Goal: Task Accomplishment & Management: Complete application form

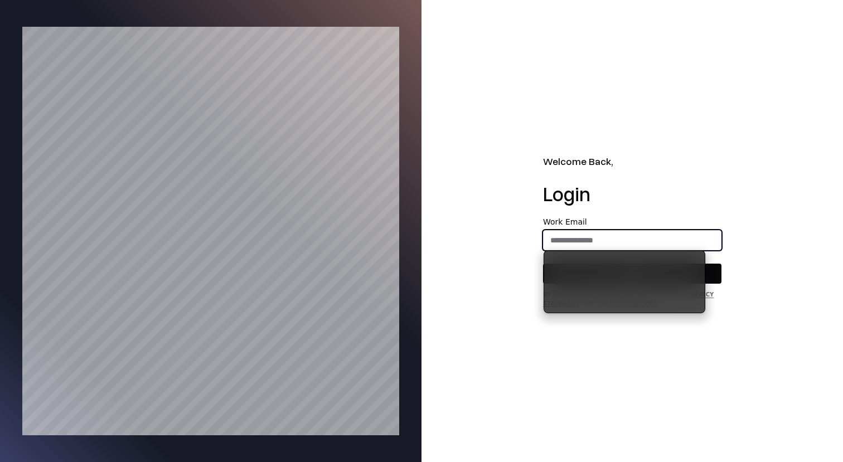
click at [622, 240] on input "email" at bounding box center [632, 240] width 177 height 20
type input "**********"
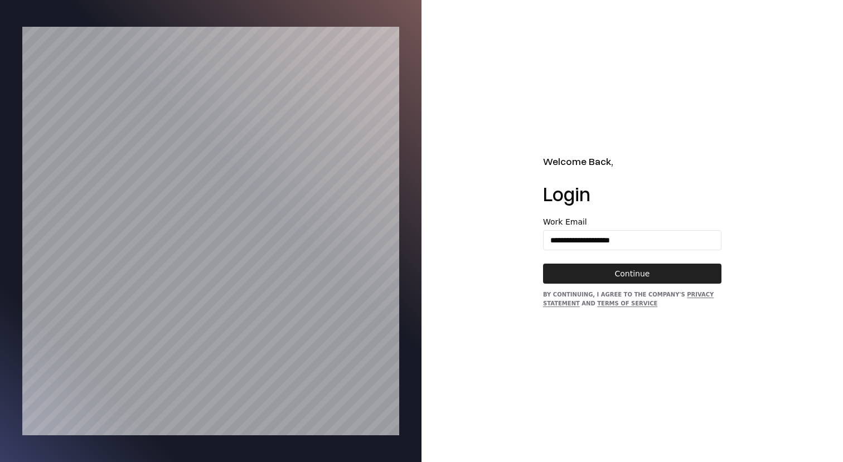
click at [624, 274] on button "Continue" at bounding box center [632, 274] width 178 height 20
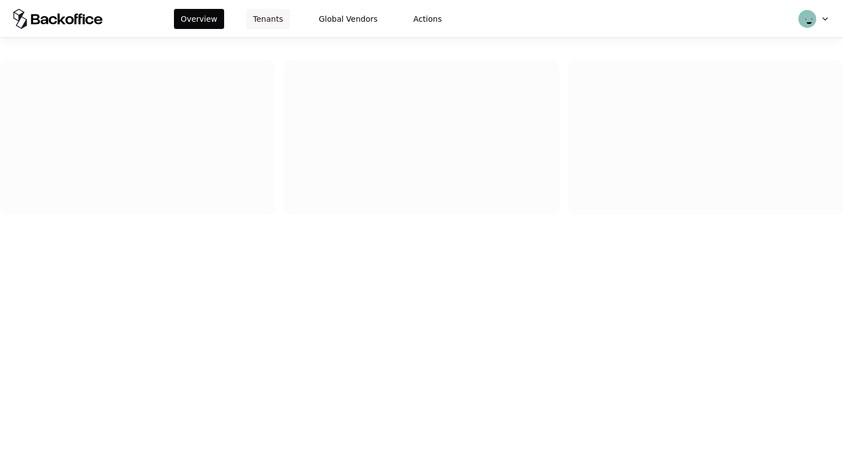
click at [267, 21] on button "Tenants" at bounding box center [267, 19] width 43 height 20
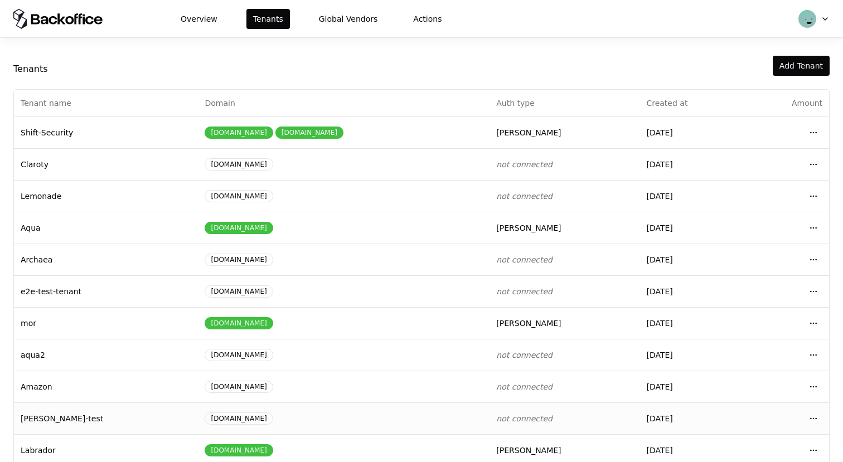
scroll to position [4, 0]
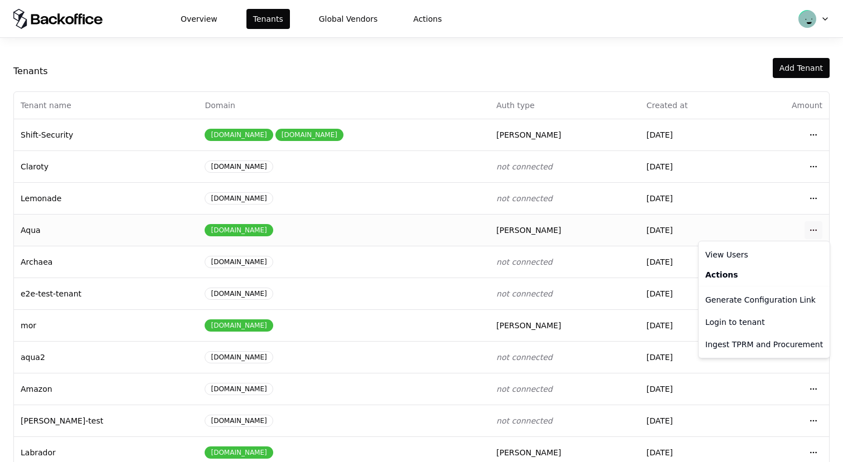
click at [819, 229] on html "Overview Tenants Global Vendors Actions Tenants Add Tenant Tenant name Domain A…" at bounding box center [421, 231] width 843 height 462
click at [757, 318] on div "Login to tenant" at bounding box center [764, 322] width 127 height 22
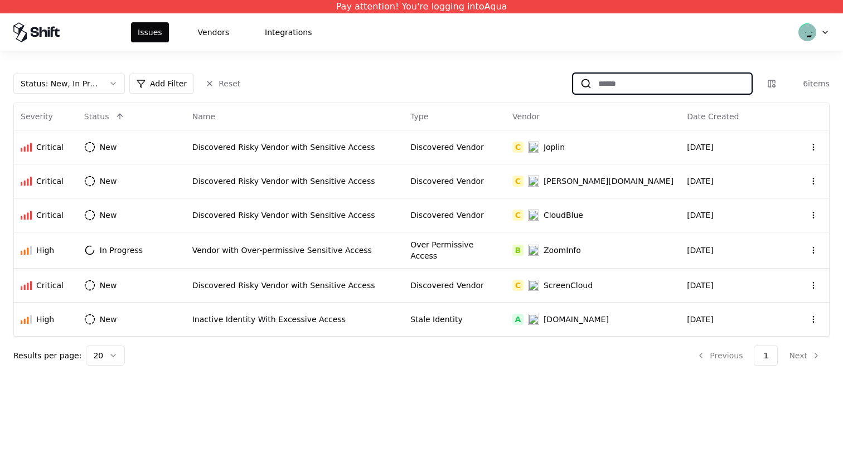
click at [699, 88] on input at bounding box center [671, 84] width 159 height 20
click at [212, 32] on button "Vendors" at bounding box center [213, 32] width 45 height 20
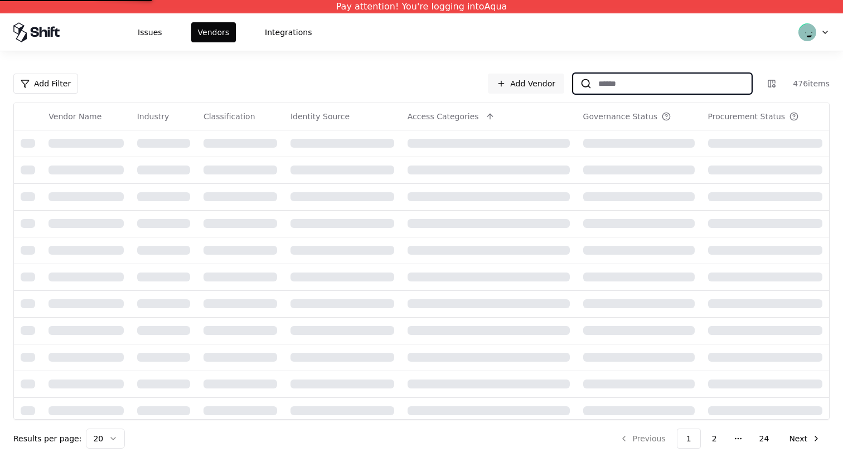
click at [679, 78] on input at bounding box center [671, 84] width 159 height 20
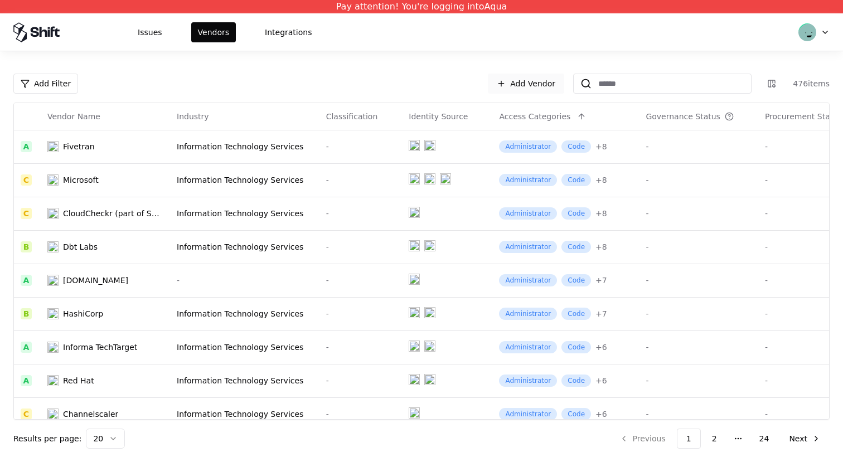
click at [534, 84] on link "Add Vendor" at bounding box center [526, 84] width 76 height 20
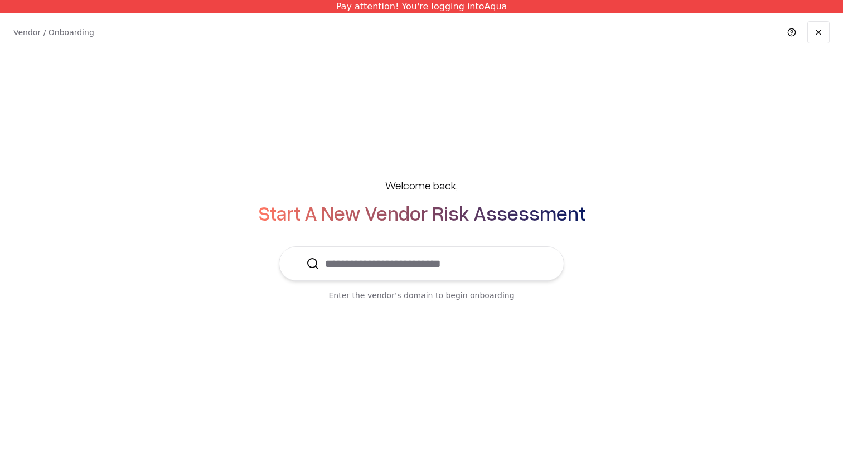
click at [415, 257] on input "text" at bounding box center [428, 263] width 217 height 33
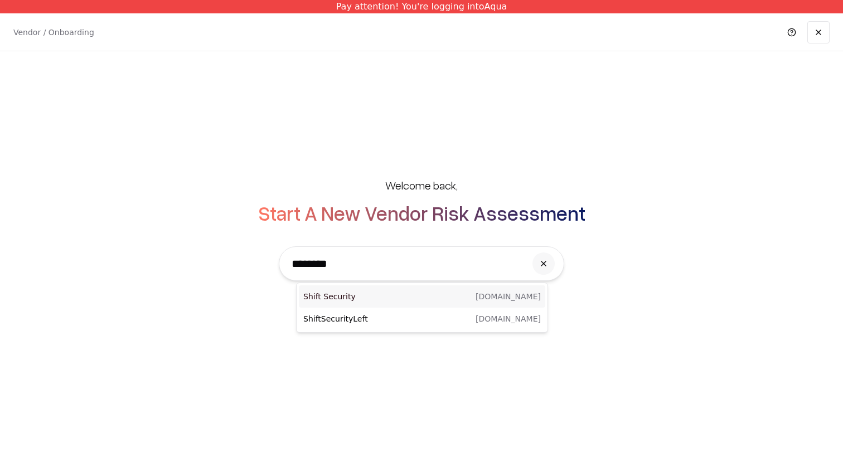
click at [409, 296] on p "Shift Security" at bounding box center [362, 296] width 119 height 11
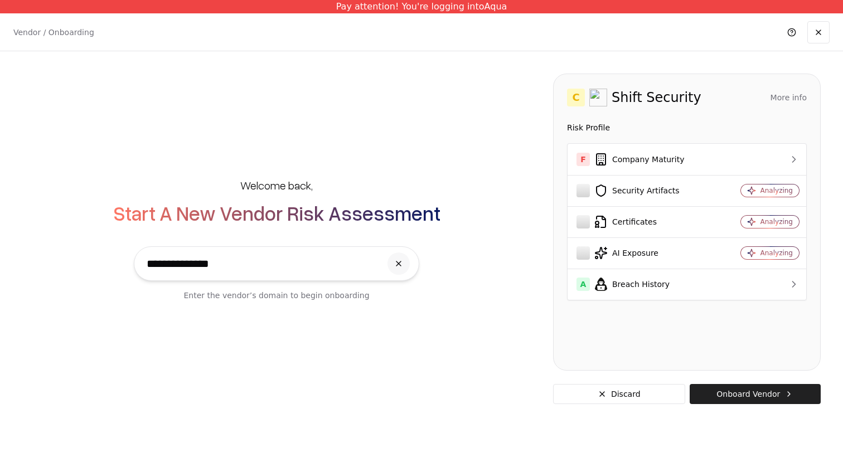
type input "**********"
click at [727, 389] on button "Onboard Vendor" at bounding box center [755, 394] width 131 height 20
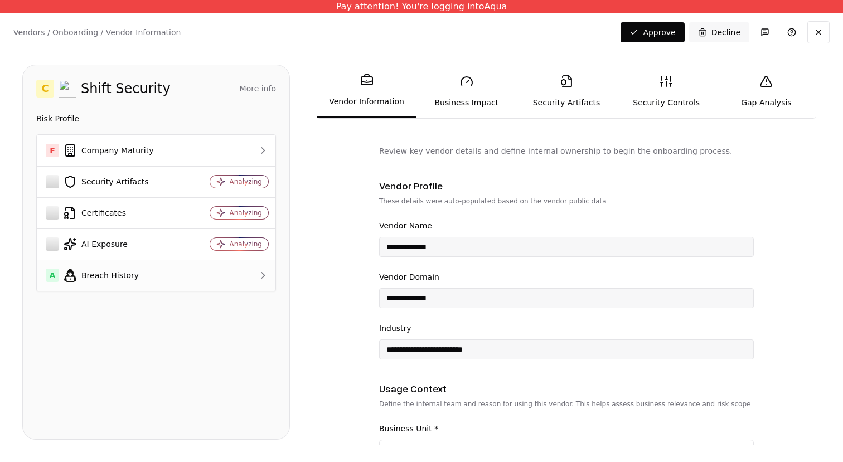
click at [159, 275] on div "A Breach History" at bounding box center [112, 275] width 133 height 13
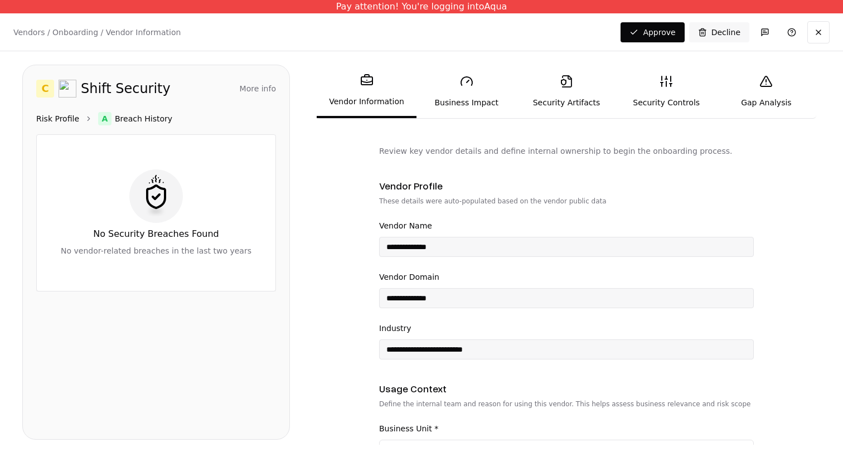
click at [57, 120] on link "Risk Profile" at bounding box center [57, 118] width 43 height 11
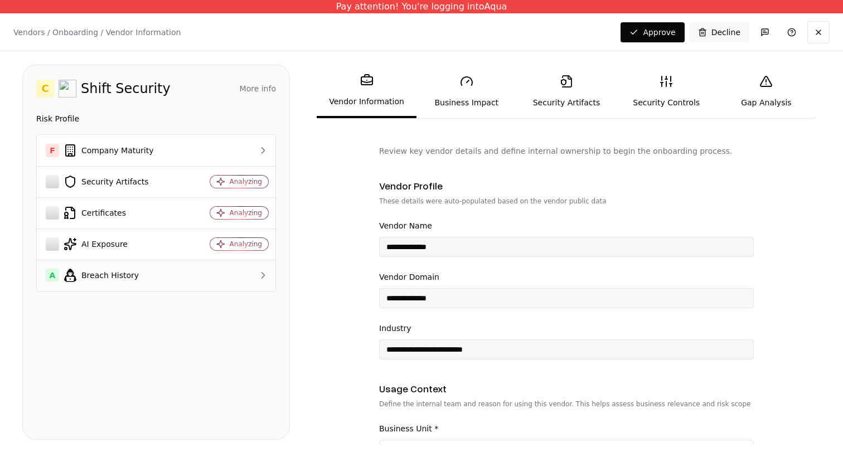
click at [183, 284] on td "A Breach History" at bounding box center [112, 275] width 151 height 31
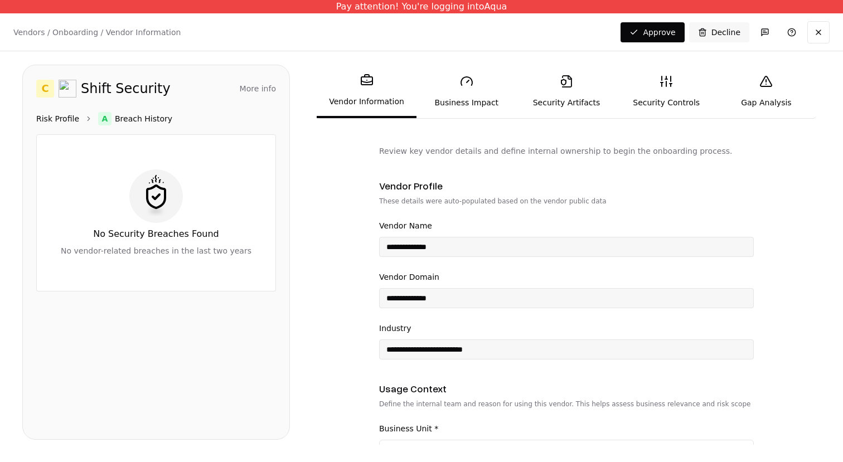
click at [38, 114] on link "Risk Profile" at bounding box center [57, 118] width 43 height 11
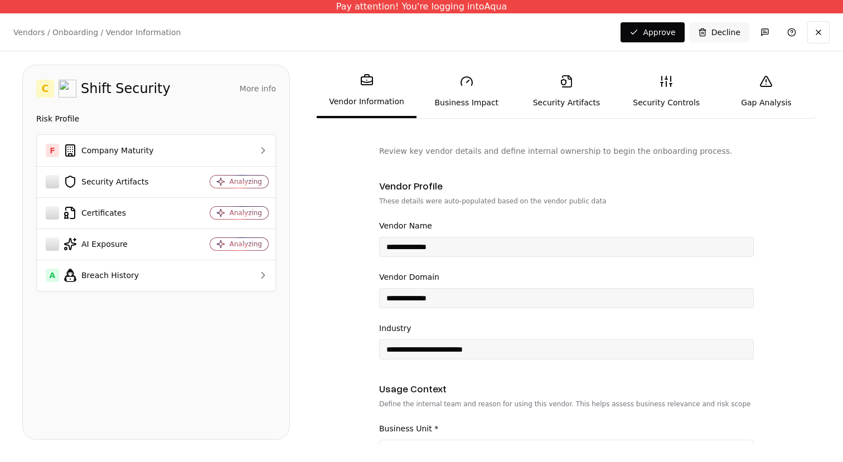
click at [57, 112] on div "Risk Profile" at bounding box center [156, 118] width 240 height 13
click at [823, 31] on button at bounding box center [819, 32] width 22 height 22
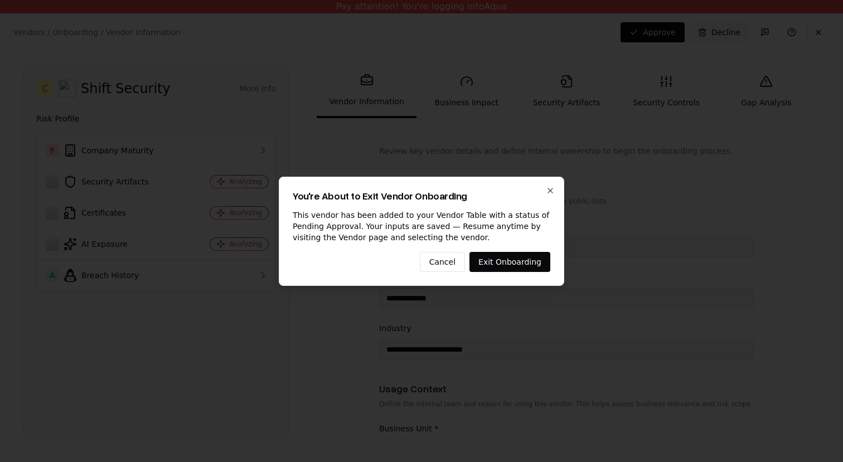
drag, startPoint x: 838, startPoint y: 264, endPoint x: 838, endPoint y: 169, distance: 94.8
click at [838, 264] on div at bounding box center [421, 231] width 843 height 462
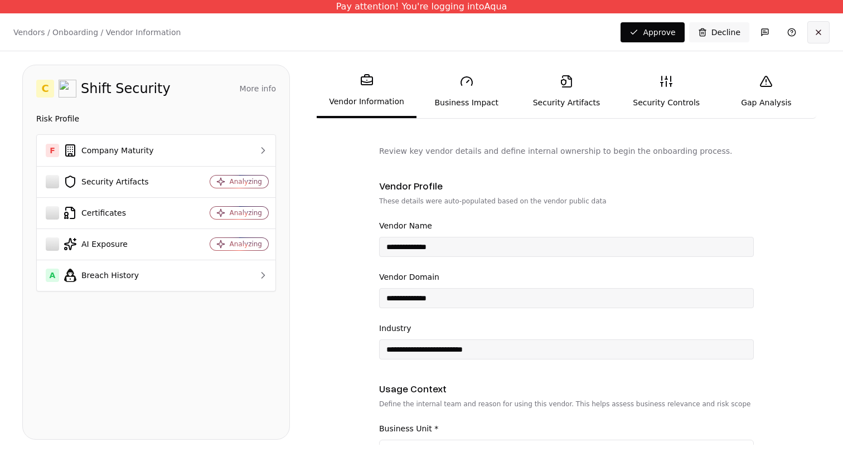
click at [818, 38] on button at bounding box center [819, 32] width 22 height 22
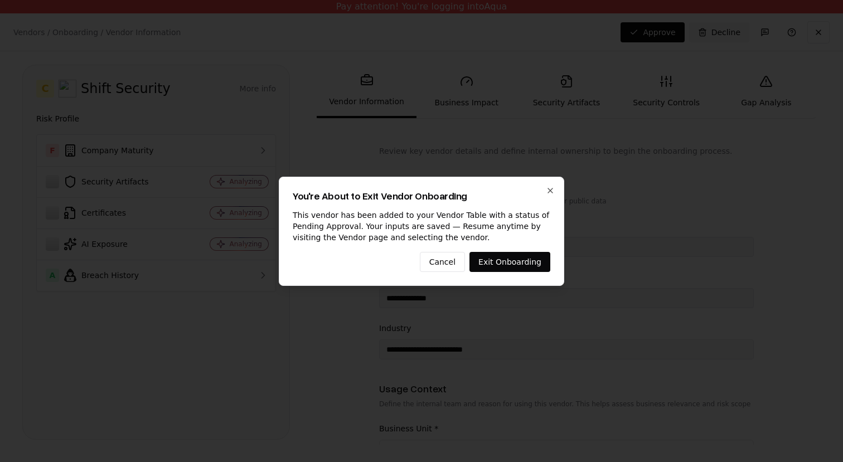
click at [544, 188] on div "You're About to Exit Vendor Onboarding This vendor has been added to your Vendo…" at bounding box center [422, 231] width 286 height 109
click at [554, 188] on icon "button" at bounding box center [550, 190] width 9 height 9
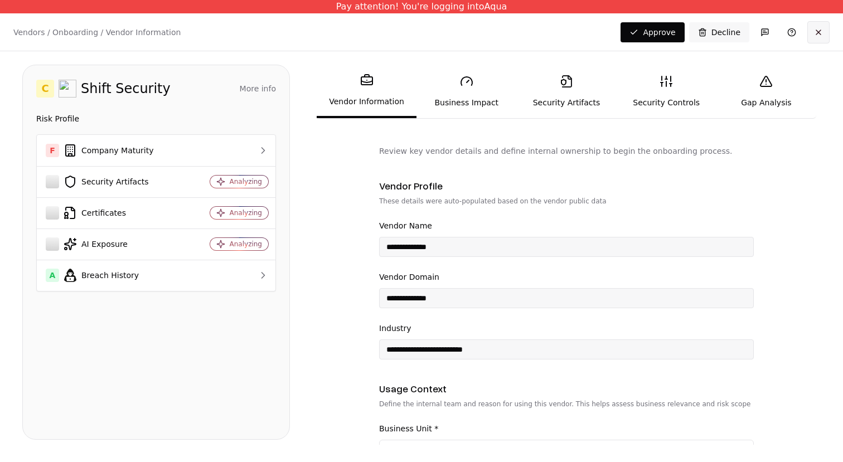
click at [820, 35] on button at bounding box center [819, 32] width 22 height 22
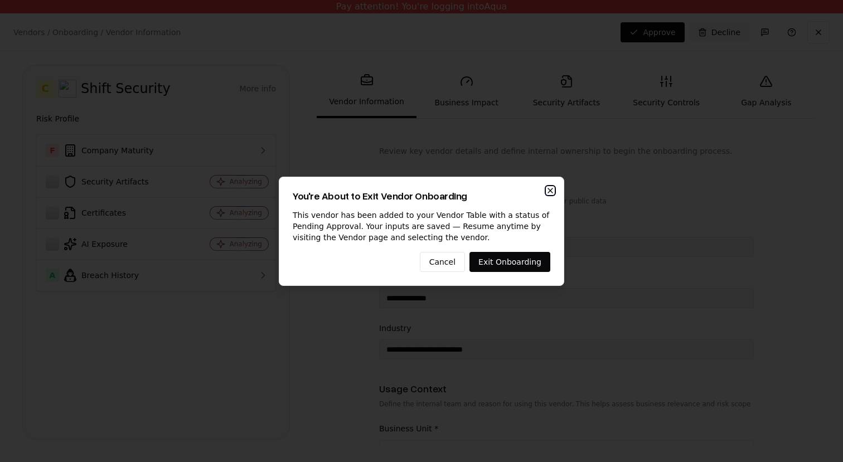
click at [549, 189] on icon "button" at bounding box center [550, 190] width 4 height 4
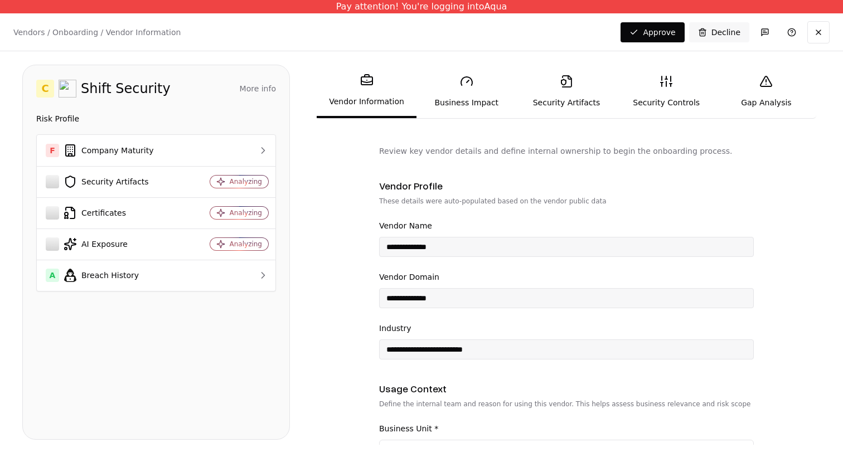
drag, startPoint x: 817, startPoint y: 30, endPoint x: 775, endPoint y: 104, distance: 84.9
click at [775, 104] on div "**********" at bounding box center [421, 231] width 843 height 462
click at [820, 40] on button at bounding box center [819, 32] width 22 height 22
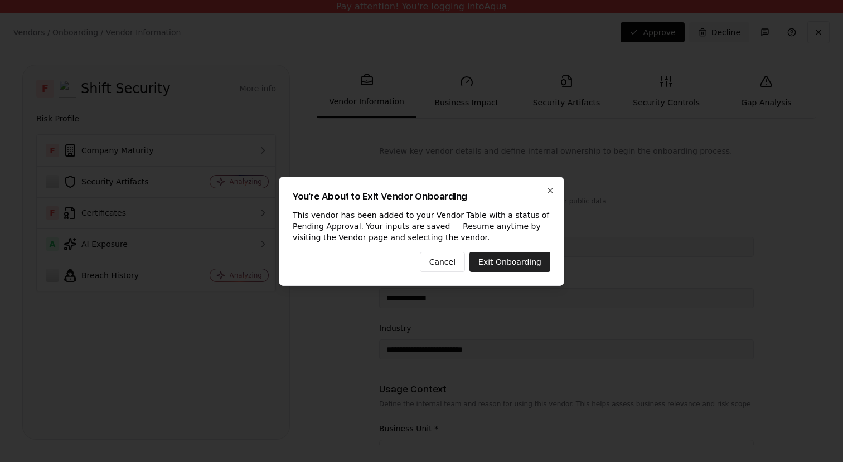
click at [499, 260] on button "Exit Onboarding" at bounding box center [510, 262] width 81 height 20
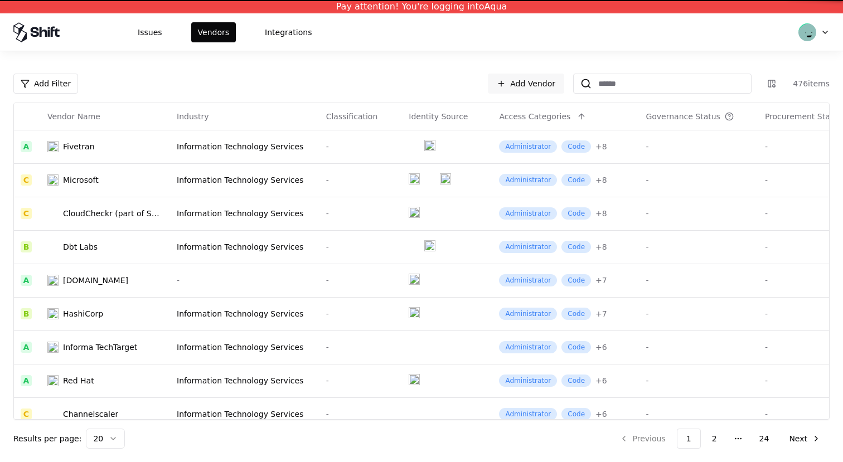
click at [823, 31] on html "Pay attention! You're logging into Aqua Issues Vendors Integrations Add Filter …" at bounding box center [421, 231] width 843 height 462
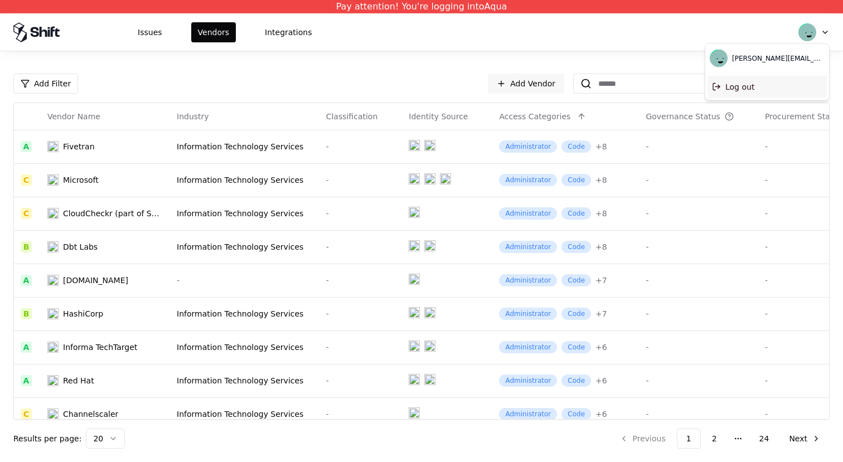
click at [748, 90] on div "Log out" at bounding box center [767, 87] width 119 height 22
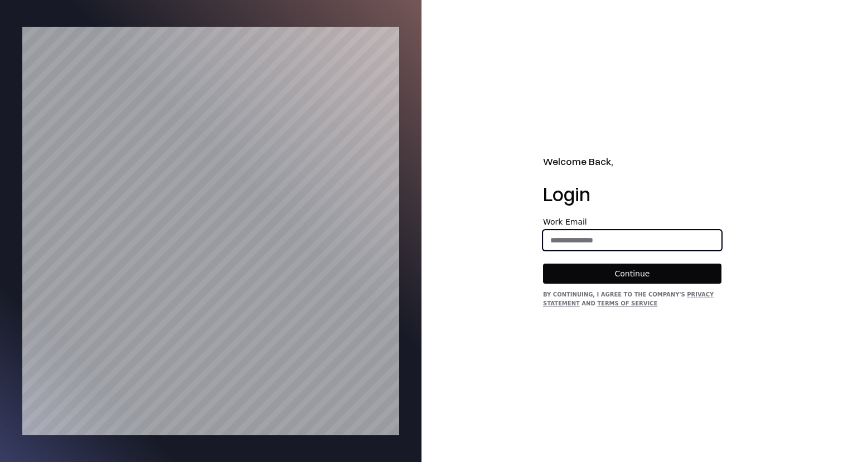
click at [594, 237] on input "email" at bounding box center [632, 240] width 177 height 20
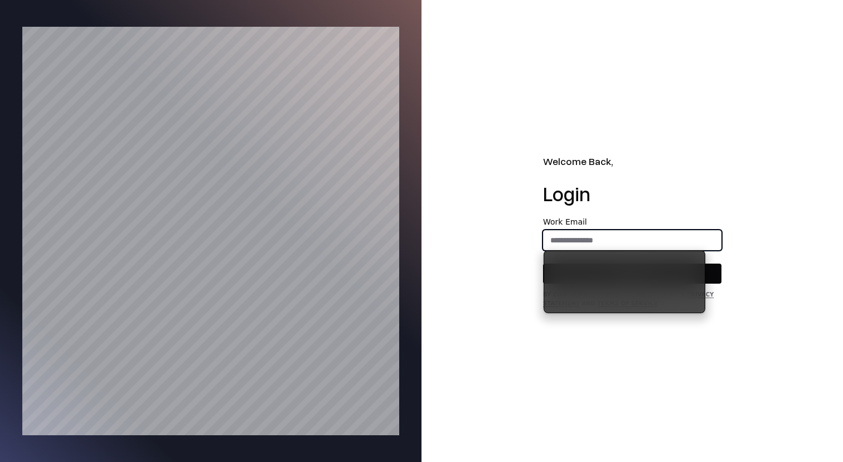
type input "**********"
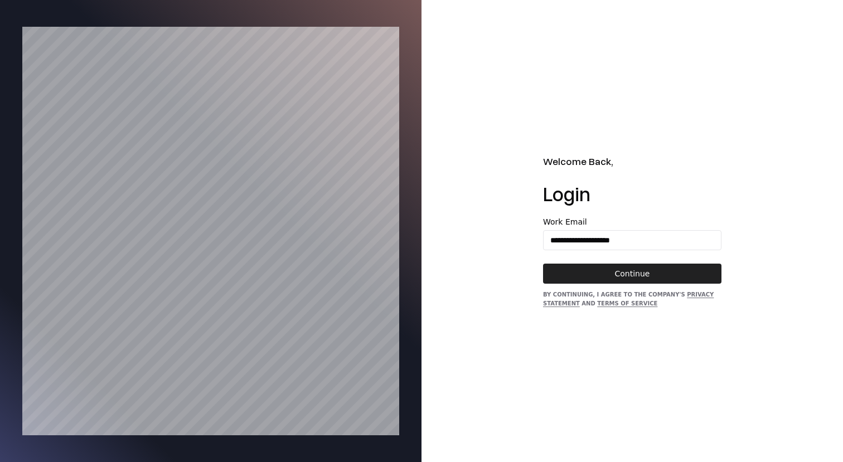
click at [615, 274] on button "Continue" at bounding box center [632, 274] width 178 height 20
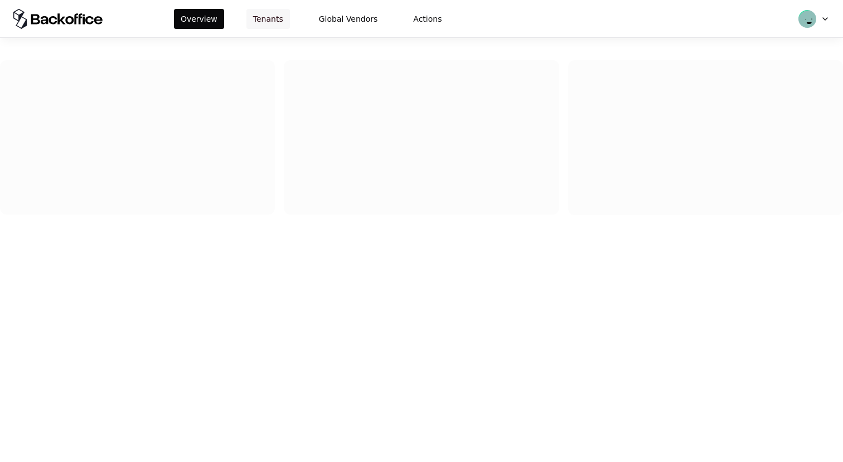
click at [282, 24] on button "Tenants" at bounding box center [267, 19] width 43 height 20
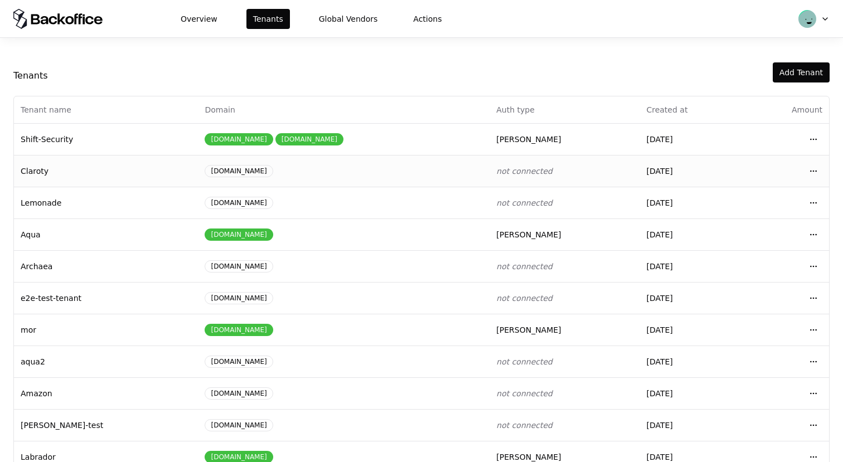
scroll to position [119, 0]
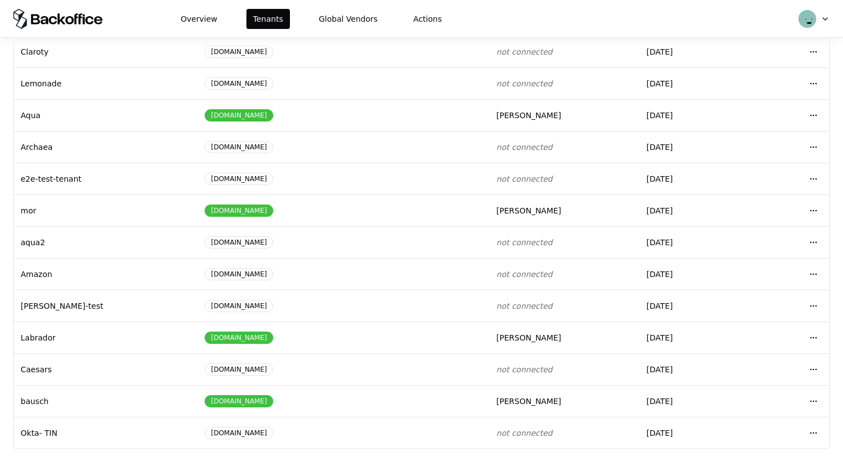
click at [818, 340] on html "Overview Tenants Global Vendors Actions Tenants Add Tenant Tenant name Domain A…" at bounding box center [421, 231] width 843 height 462
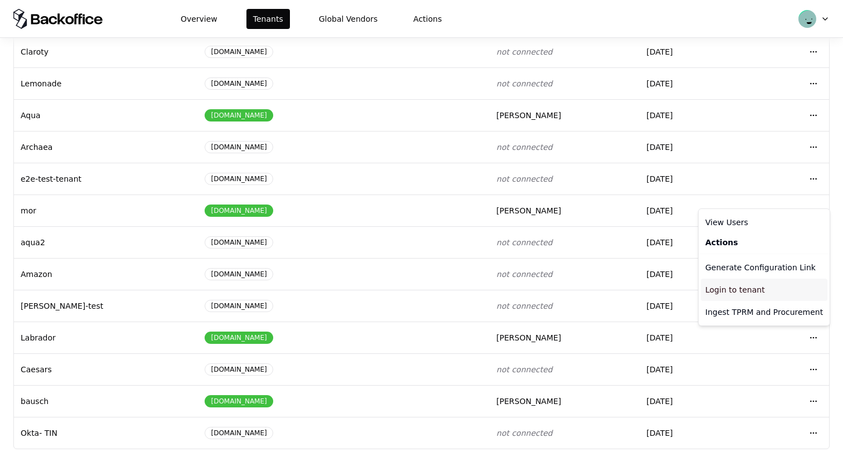
click at [762, 293] on div "Login to tenant" at bounding box center [764, 290] width 127 height 22
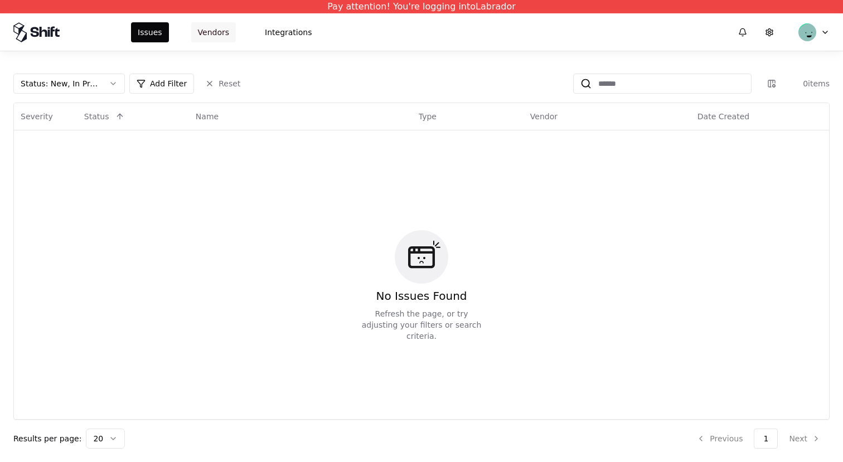
click at [229, 29] on button "Vendors" at bounding box center [213, 32] width 45 height 20
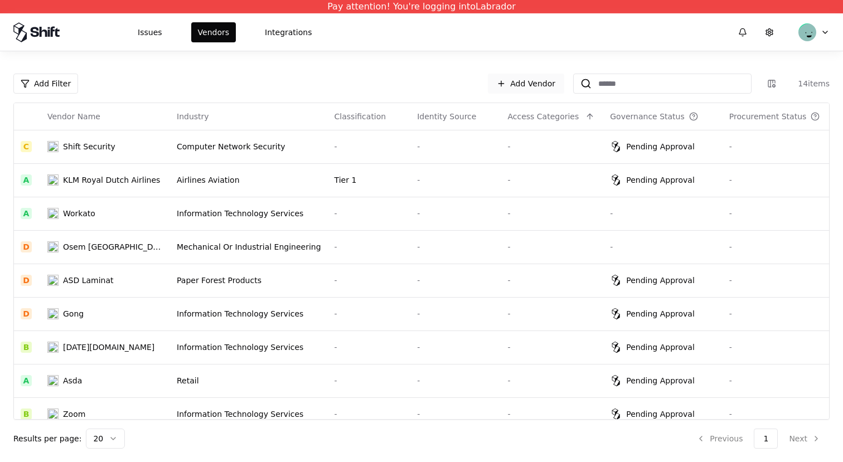
click at [528, 85] on link "Add Vendor" at bounding box center [526, 84] width 76 height 20
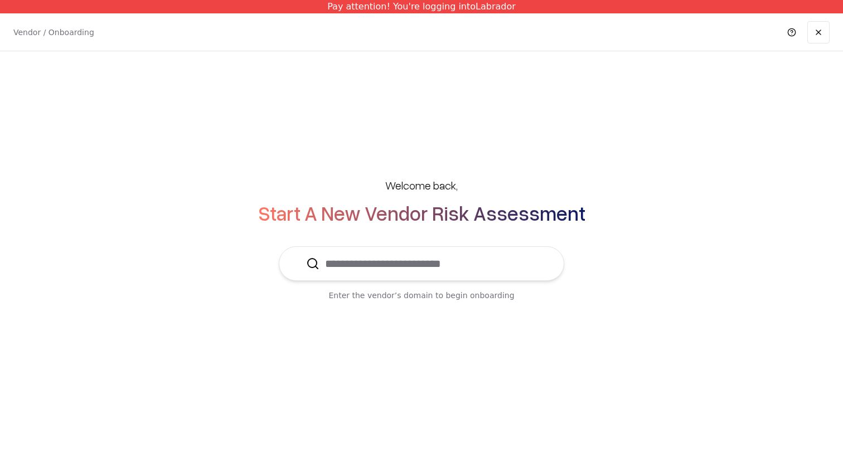
click at [440, 257] on input "text" at bounding box center [428, 263] width 217 height 33
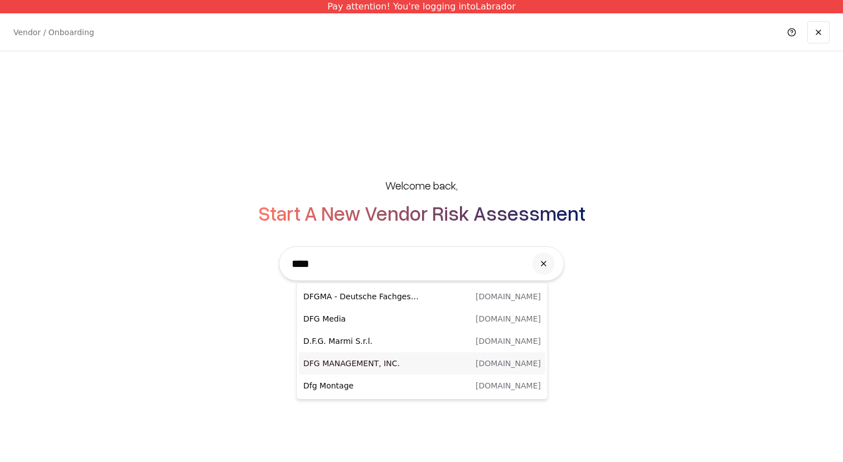
click at [408, 357] on div "DFG MANAGEMENT, INC. [DOMAIN_NAME]" at bounding box center [422, 363] width 246 height 22
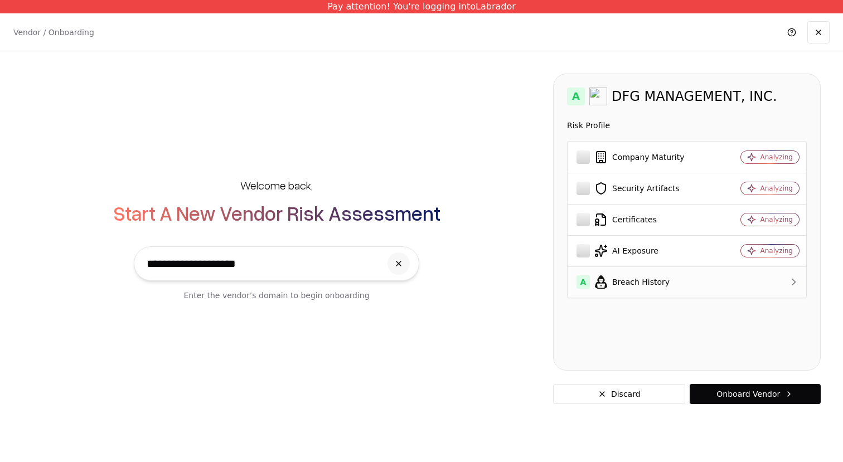
type input "**********"
click at [698, 282] on div "A Breach History" at bounding box center [643, 281] width 133 height 13
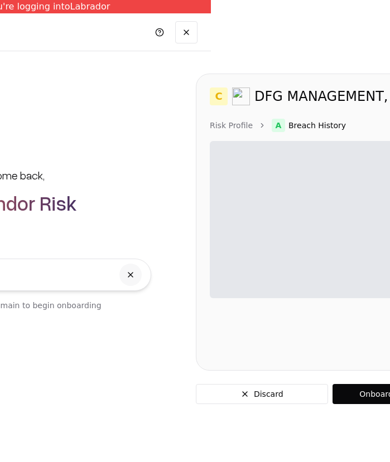
scroll to position [0, 191]
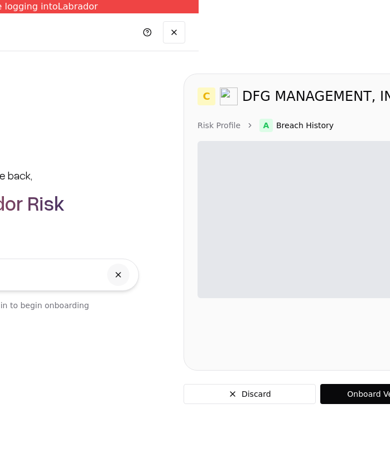
click at [293, 120] on span "Breach History" at bounding box center [304, 125] width 57 height 11
drag, startPoint x: 334, startPoint y: 124, endPoint x: 274, endPoint y: 124, distance: 59.7
click at [274, 124] on ol "Risk Profile A Breach History" at bounding box center [317, 125] width 240 height 13
copy span "Breach History"
click at [231, 126] on link "Risk Profile" at bounding box center [218, 125] width 43 height 11
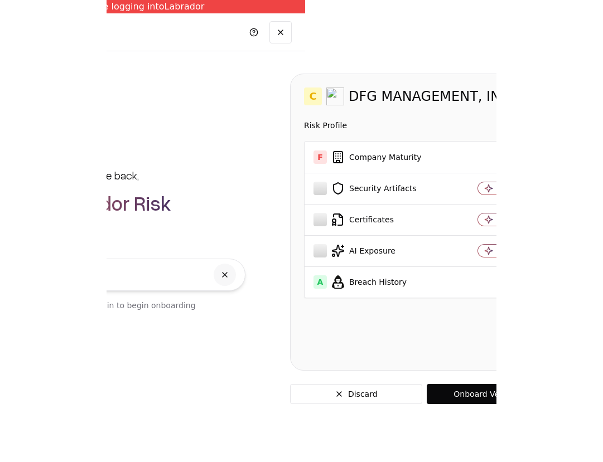
scroll to position [0, 0]
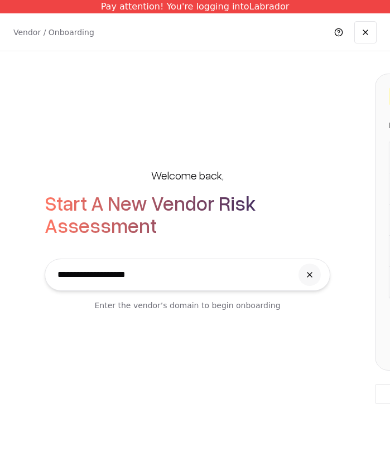
click at [241, 275] on input "**********" at bounding box center [172, 274] width 240 height 31
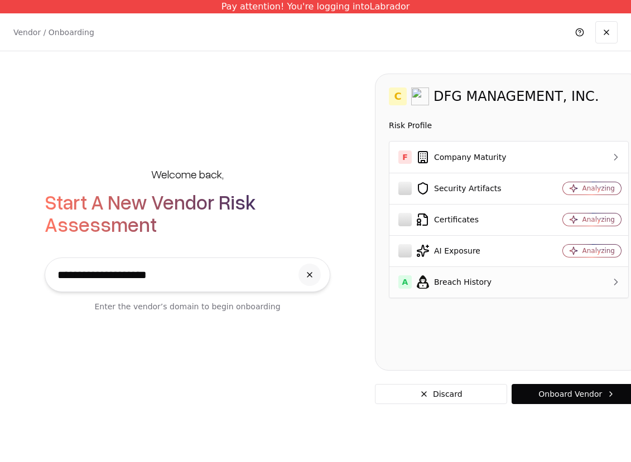
click at [480, 284] on div "A Breach History" at bounding box center [464, 281] width 133 height 13
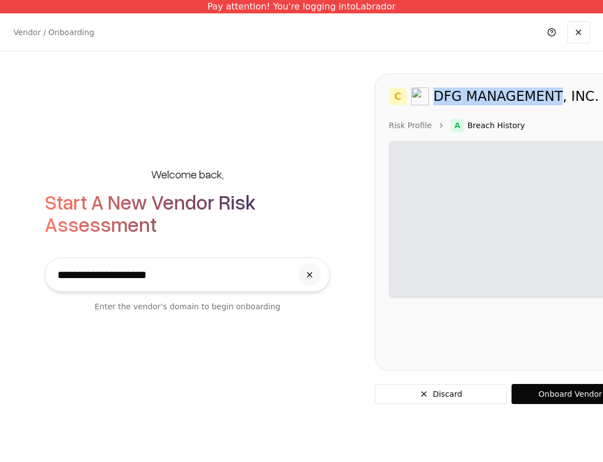
drag, startPoint x: 433, startPoint y: 96, endPoint x: 550, endPoint y: 96, distance: 117.7
click at [550, 96] on div "DFG MANAGEMENT, INC." at bounding box center [516, 97] width 166 height 18
copy div "DFG MANAGEMENT"
click at [268, 90] on div "**********" at bounding box center [301, 238] width 603 height 375
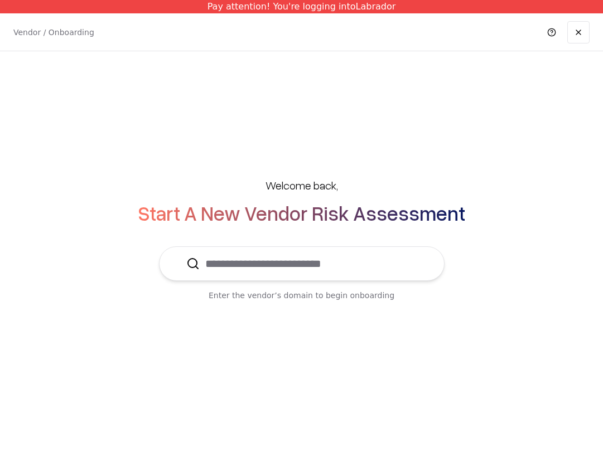
click at [285, 268] on input "text" at bounding box center [308, 263] width 217 height 33
paste input "**********"
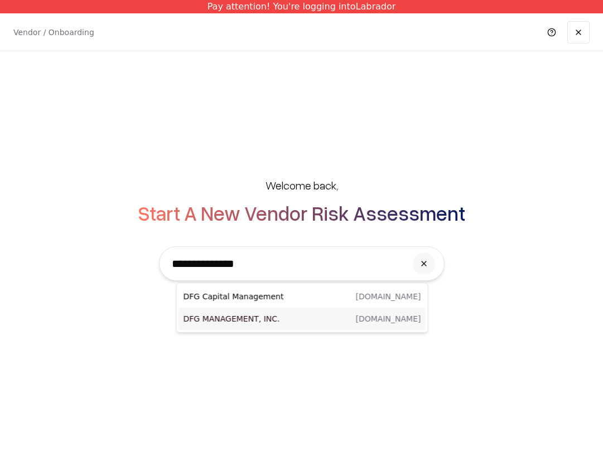
click at [281, 321] on p "DFG MANAGEMENT, INC." at bounding box center [242, 318] width 119 height 11
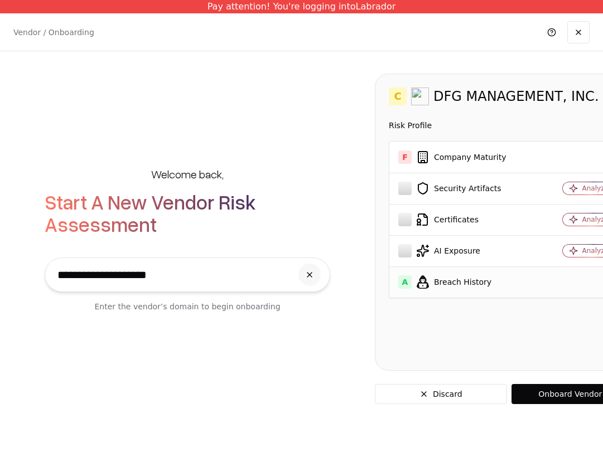
type input "**********"
click at [499, 278] on div "A Breach History" at bounding box center [464, 281] width 133 height 13
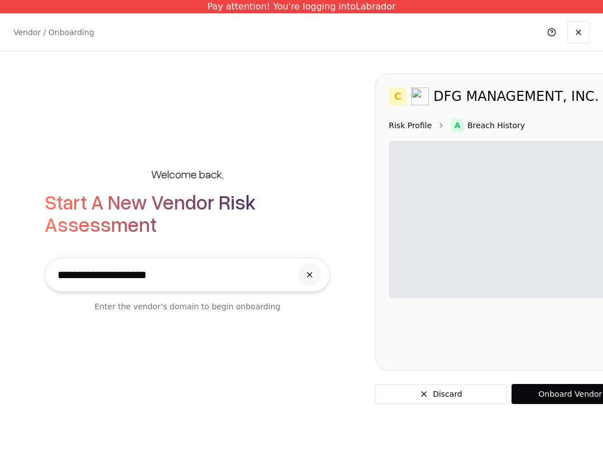
click at [403, 126] on link "Risk Profile" at bounding box center [410, 125] width 43 height 11
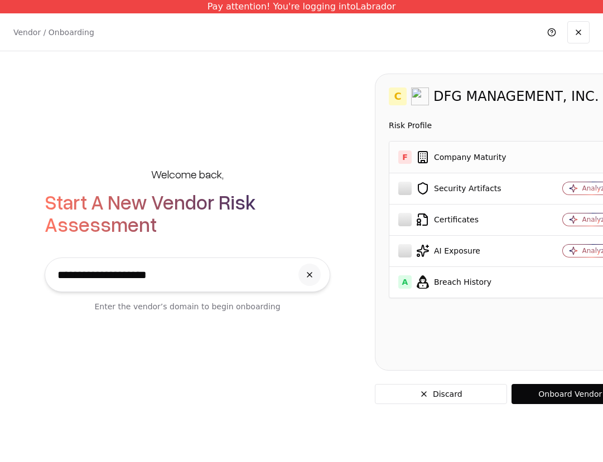
click at [475, 154] on div "F Company Maturity" at bounding box center [464, 157] width 133 height 13
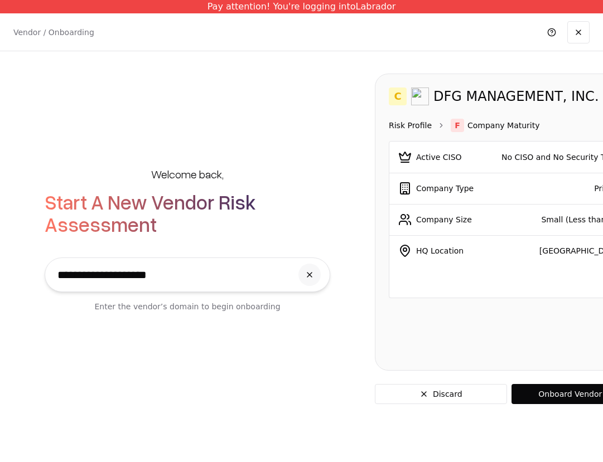
click at [413, 125] on link "Risk Profile" at bounding box center [410, 125] width 43 height 11
